Goal: Entertainment & Leisure: Consume media (video, audio)

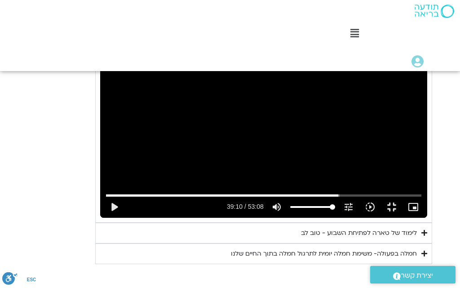
type input "1071.88"
click at [100, 33] on div "Skip Ad 30:29 play_arrow 39:10 / 53:08 volume_up Mute tune Resolution Auto 720p…" at bounding box center [263, 125] width 327 height 184
type input "2350.106966"
type input "1071.88"
type input "2350.18869"
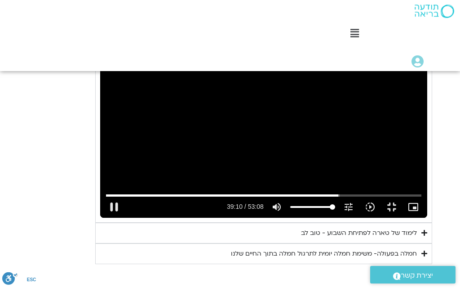
type input "1071.88"
type input "2350.32715"
type input "1071.88"
type input "2350.45631"
type input "1071.88"
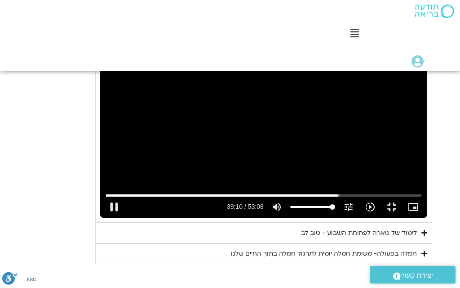
type input "2350.594966"
type input "1071.88"
type input "2350.723306"
type input "1071.88"
type input "2350.852249"
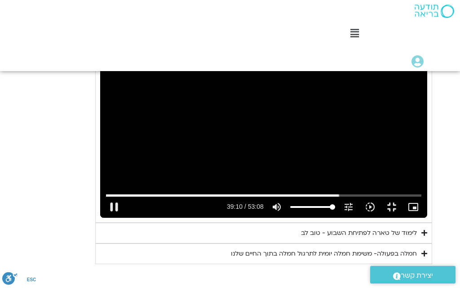
type input "1071.88"
type input "2350.986103"
type input "1071.88"
type input "2351.119705"
type input "1071.88"
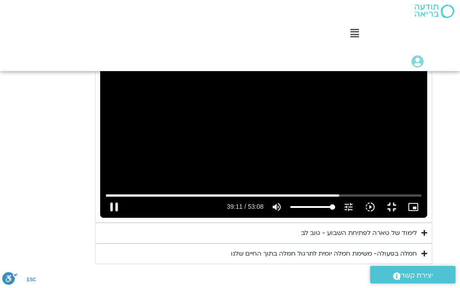
type input "2351.251972"
type input "1071.88"
type input "2351.385799"
type input "1071.88"
type input "2351.510984"
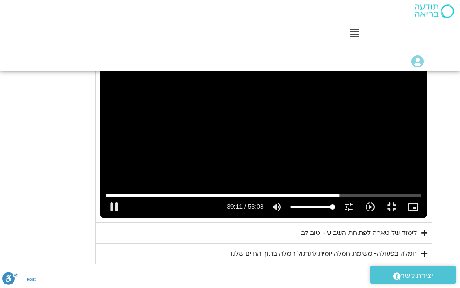
type input "1071.88"
type input "2351.637313"
type input "1071.88"
type input "2351.770482"
type input "1071.88"
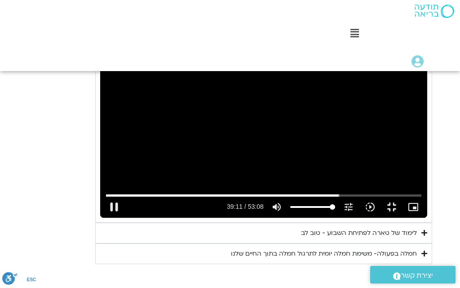
type input "2351.903337"
type input "1071.88"
type input "2352.035294"
type input "1071.88"
type input "2352.169167"
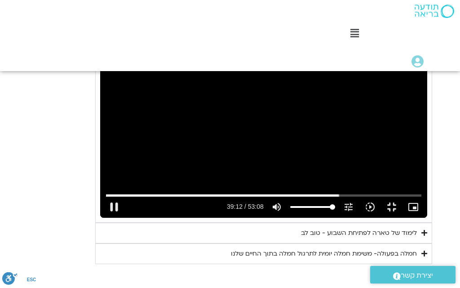
type input "1071.88"
type input "2352.30293"
type input "1071.88"
type input "2352.437191"
type input "1071.88"
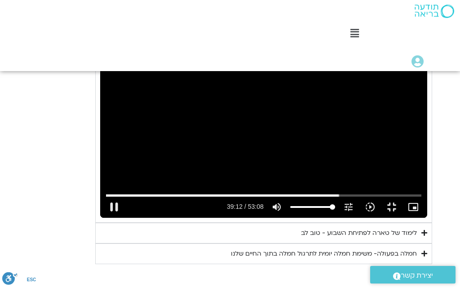
type input "2352.569315"
type input "1071.88"
type input "2352.704131"
type input "1071.88"
type input "2352.835969"
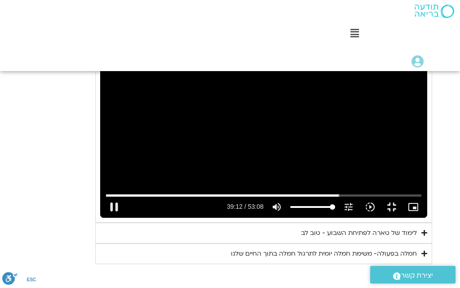
type input "1071.88"
type input "2352.970654"
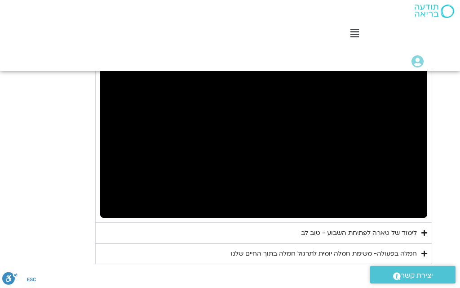
type input "1071.88"
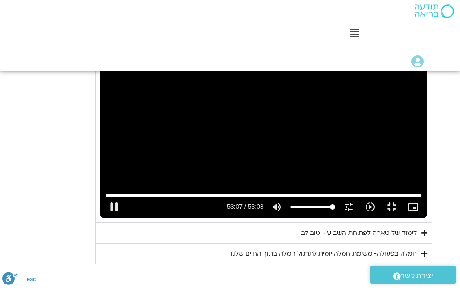
type input "3187.700409"
type input "1071.88"
type input "3187.834005"
type input "1071.88"
type input "3187.96609"
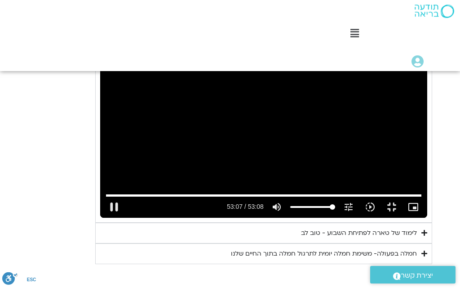
type input "1071.88"
type input "3188.093487"
type input "1071.88"
type input "3188.229893"
type input "1071.88"
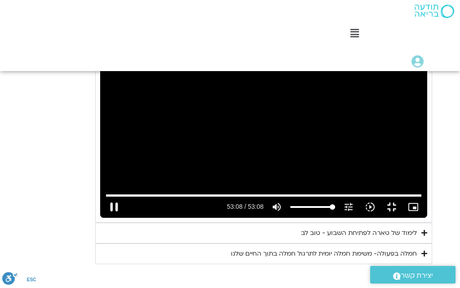
type input "3188.360125"
type input "1071.88"
type input "3188.366667"
type input "1071.88"
type input "3188.366667"
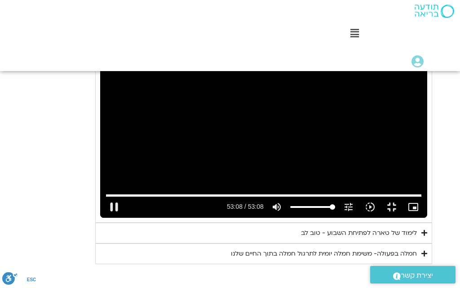
type input "1071.88"
type input "3188.366667"
type input "1071.88"
type input "3188.366667"
type input "1071.88"
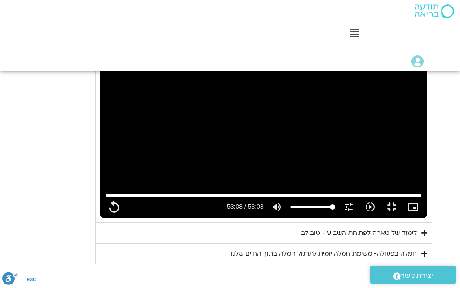
type input "3188.366667"
type input "1071.88"
type input "3188.366667"
type input "1071.88"
type input "3188.366667"
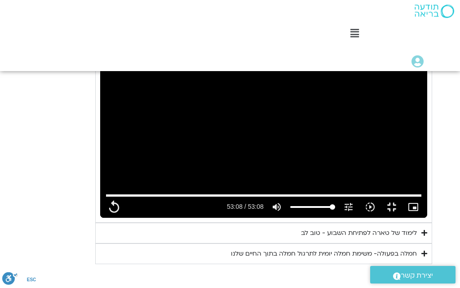
type input "1071.88"
type input "3188.366667"
type input "1071.88"
type input "3188.366667"
type input "1071.88"
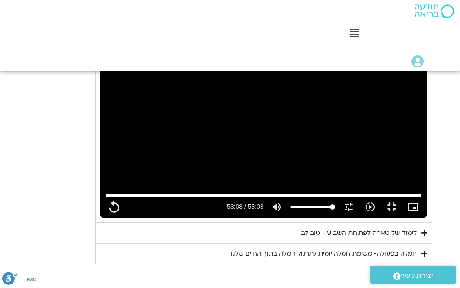
type input "3188.366667"
type input "1071.88"
type input "3188.366667"
type input "1071.88"
type input "3188.366667"
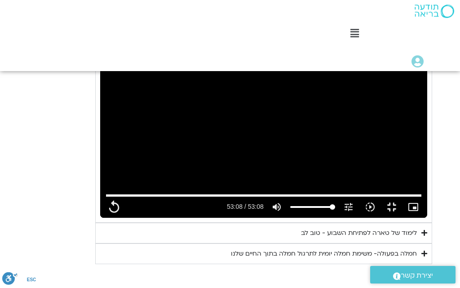
type input "1071.88"
type input "3188.366667"
type input "1071.88"
type input "3188.366667"
type input "1071.88"
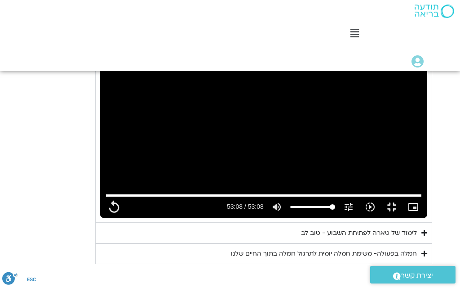
type input "3188.366667"
type input "1071.88"
type input "3188.366667"
type input "1071.88"
type input "3188.366667"
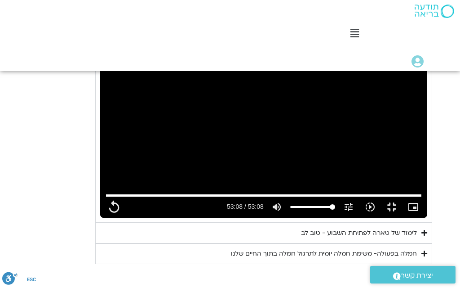
type input "1071.88"
type input "3188.366667"
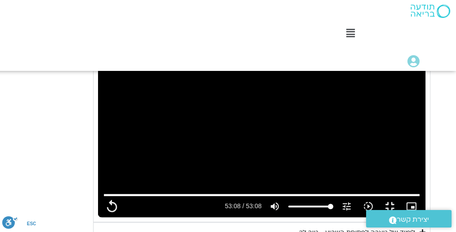
type input "1071.88"
type input "3188.366667"
type input "1071.88"
type input "3188.366667"
type input "1071.88"
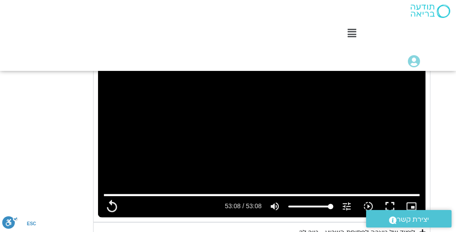
type input "3188.366667"
type input "1071.88"
type input "3188.366667"
type input "1071.88"
type input "3188.366667"
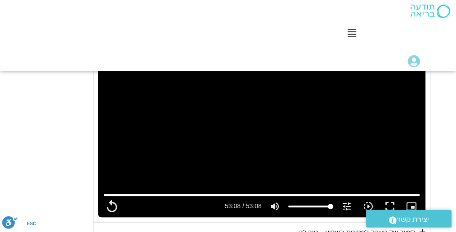
type input "1071.88"
type input "3188.366667"
type input "1071.88"
type input "3188.366667"
type input "1071.88"
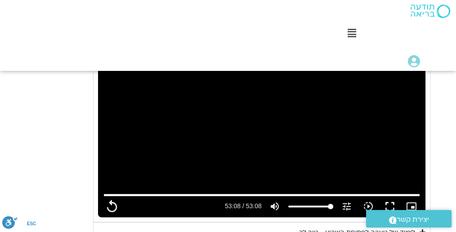
type input "3188.366667"
type input "1071.88"
type input "3188.366667"
type input "1071.88"
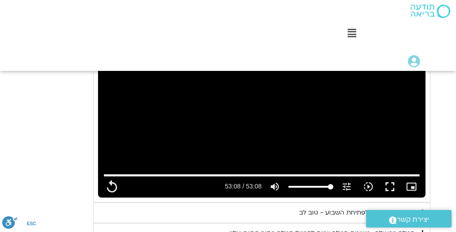
type input "3188.366667"
type input "1071.88"
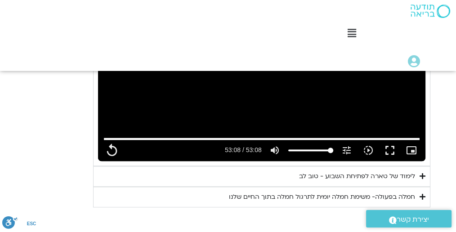
type input "3188.366667"
type input "1071.88"
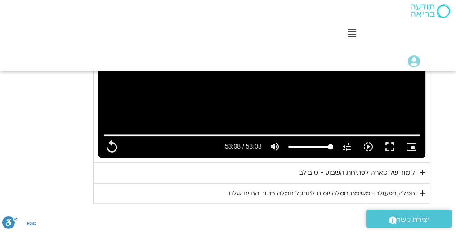
type input "3188.366667"
type input "1071.88"
type input "3188.366667"
type input "1071.88"
type input "3188.366667"
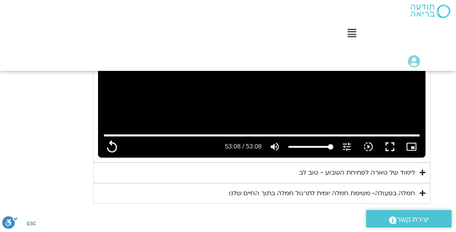
type input "1071.88"
type input "3188.366667"
type input "1071.88"
type input "3188.366667"
type input "1071.88"
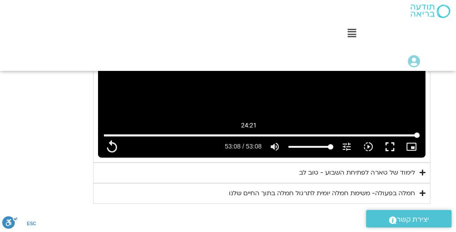
type input "3188.366667"
type input "1071.88"
type input "3188.366667"
type input "1071.88"
type input "3188.366667"
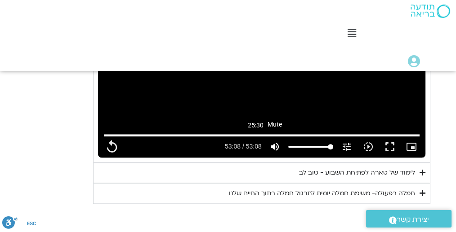
type input "1071.88"
type input "3188.366667"
type input "1071.88"
type input "3188.366667"
type input "1071.88"
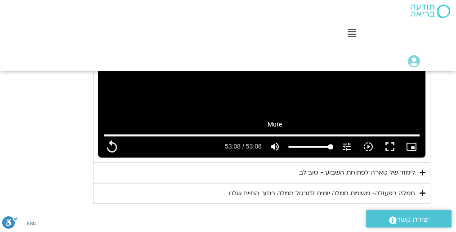
type input "3188.366667"
type input "1071.88"
type input "3188.366667"
type input "1071.88"
type input "3188.366667"
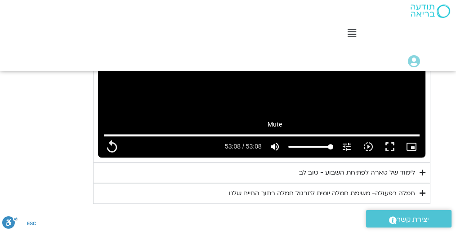
type input "1071.88"
type input "3188.366667"
type input "1071.88"
type input "3188.366667"
type input "1071.88"
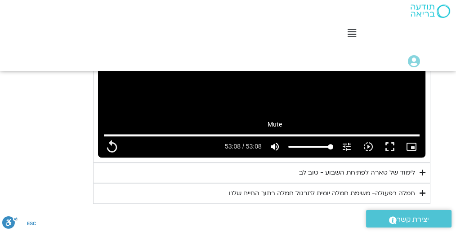
type input "3188.366667"
type input "1071.88"
type input "3188.366667"
type input "1071.88"
type input "3188.366667"
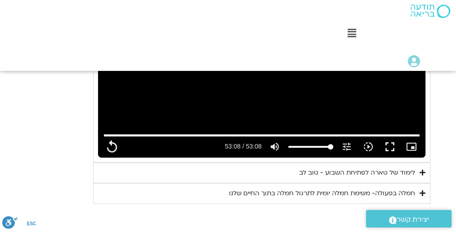
type input "1071.88"
type input "3188.366667"
type input "1071.88"
type input "3188.366667"
type input "1071.88"
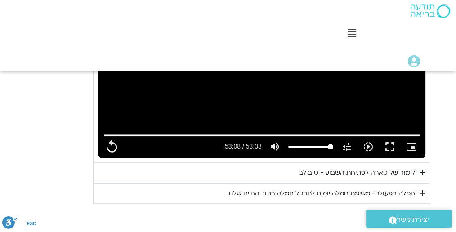
type input "3188.366667"
type input "1071.88"
type input "3188.366667"
type input "1071.88"
type input "3188.366667"
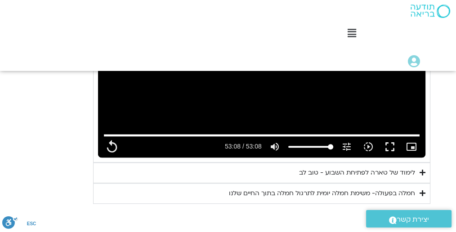
type input "1071.88"
type input "3188.366667"
type input "1071.88"
type input "3188.366667"
type input "1071.88"
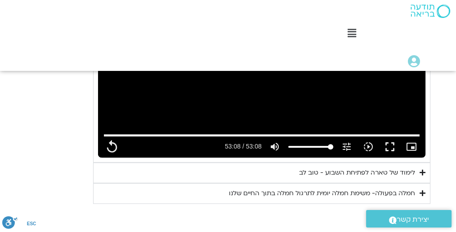
type input "3188.366667"
type input "1071.88"
type input "3188.366667"
type input "1071.88"
type input "3188.366667"
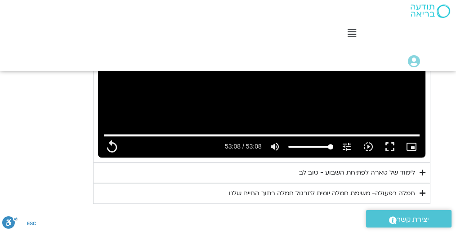
type input "1071.88"
type input "3188.366667"
type input "1071.88"
type input "3188.366667"
type input "1071.88"
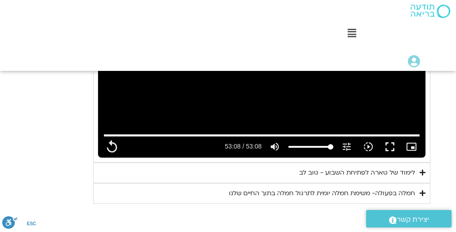
type input "3188.366667"
type input "1071.88"
type input "3188.366667"
type input "1071.88"
type input "3188.366667"
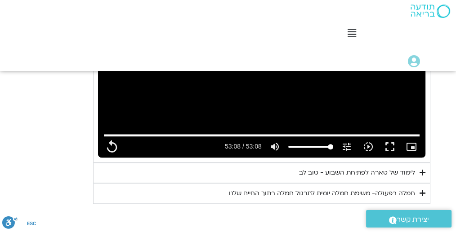
type input "1071.88"
type input "3188.366667"
type input "1071.88"
type input "3188.366667"
type input "1071.88"
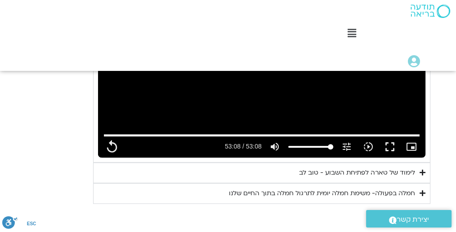
type input "3188.366667"
type input "1071.88"
type input "3188.366667"
type input "1071.88"
type input "3188.366667"
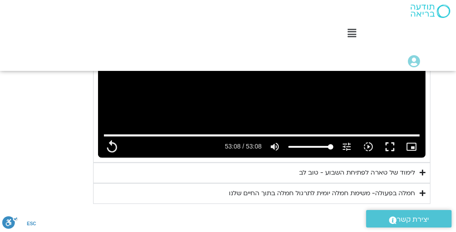
type input "1071.88"
type input "3188.366667"
type input "1071.88"
type input "3188.366667"
type input "1071.88"
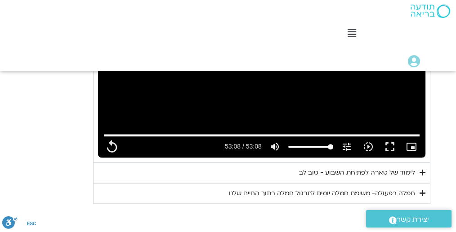
type input "3188.366667"
type input "1071.88"
type input "3188.366667"
click at [422, 169] on icon "Accordion. Open links with Enter or Space, close with Escape, and navigate with…" at bounding box center [422, 172] width 6 height 7
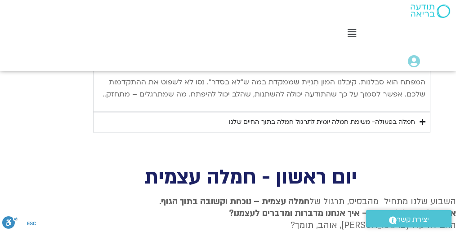
scroll to position [1408, 0]
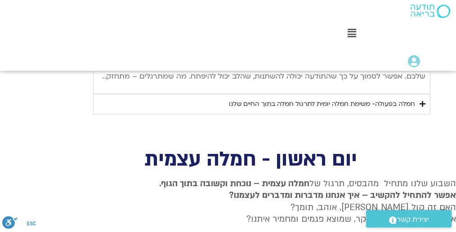
click at [423, 101] on icon "Accordion. Open links with Enter or Space, close with Escape, and navigate with…" at bounding box center [422, 104] width 6 height 7
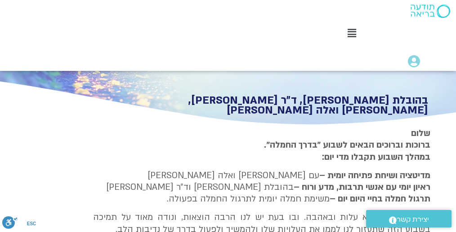
scroll to position [120, 0]
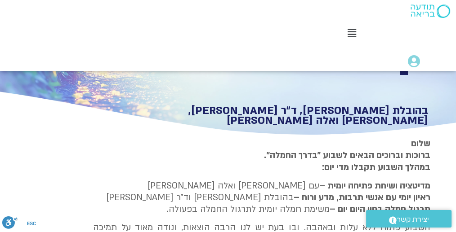
drag, startPoint x: 460, startPoint y: 1, endPoint x: 334, endPoint y: 22, distance: 128.1
click at [334, 22] on div "Main Menu לוח שידורים לוח שידורים יומי תכניה שבועית ההקלטות שלי קורסים ופעילות …" at bounding box center [351, 34] width 209 height 24
click at [419, 9] on img at bounding box center [430, 10] width 40 height 13
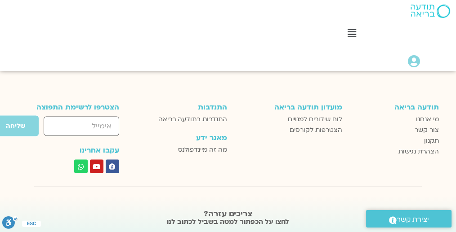
scroll to position [1681, 0]
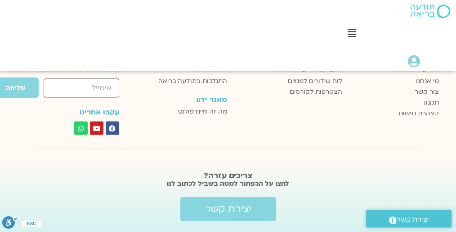
click at [427, 9] on img at bounding box center [430, 10] width 40 height 13
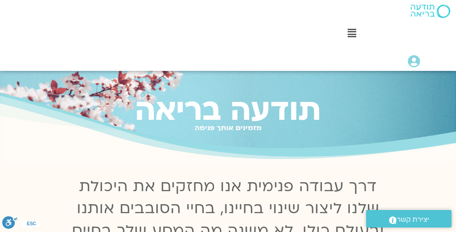
click at [414, 61] on icon at bounding box center [414, 61] width 12 height 13
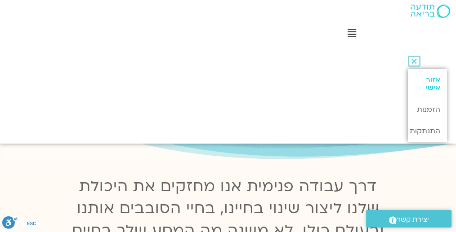
click at [429, 80] on link "אזור אישי" at bounding box center [427, 84] width 39 height 30
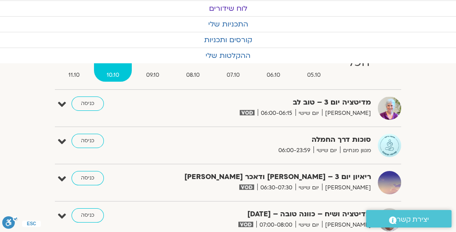
scroll to position [60, 0]
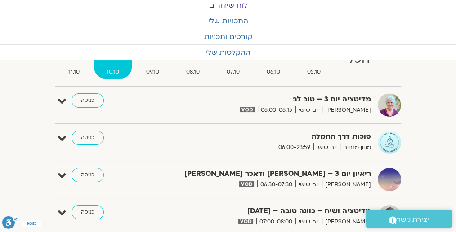
click at [285, 149] on span "06:00-23:59" at bounding box center [294, 147] width 38 height 9
click at [90, 139] on link "כניסה" at bounding box center [87, 138] width 32 height 14
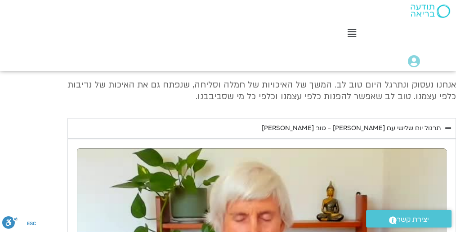
scroll to position [411, 0]
